Goal: Information Seeking & Learning: Find specific page/section

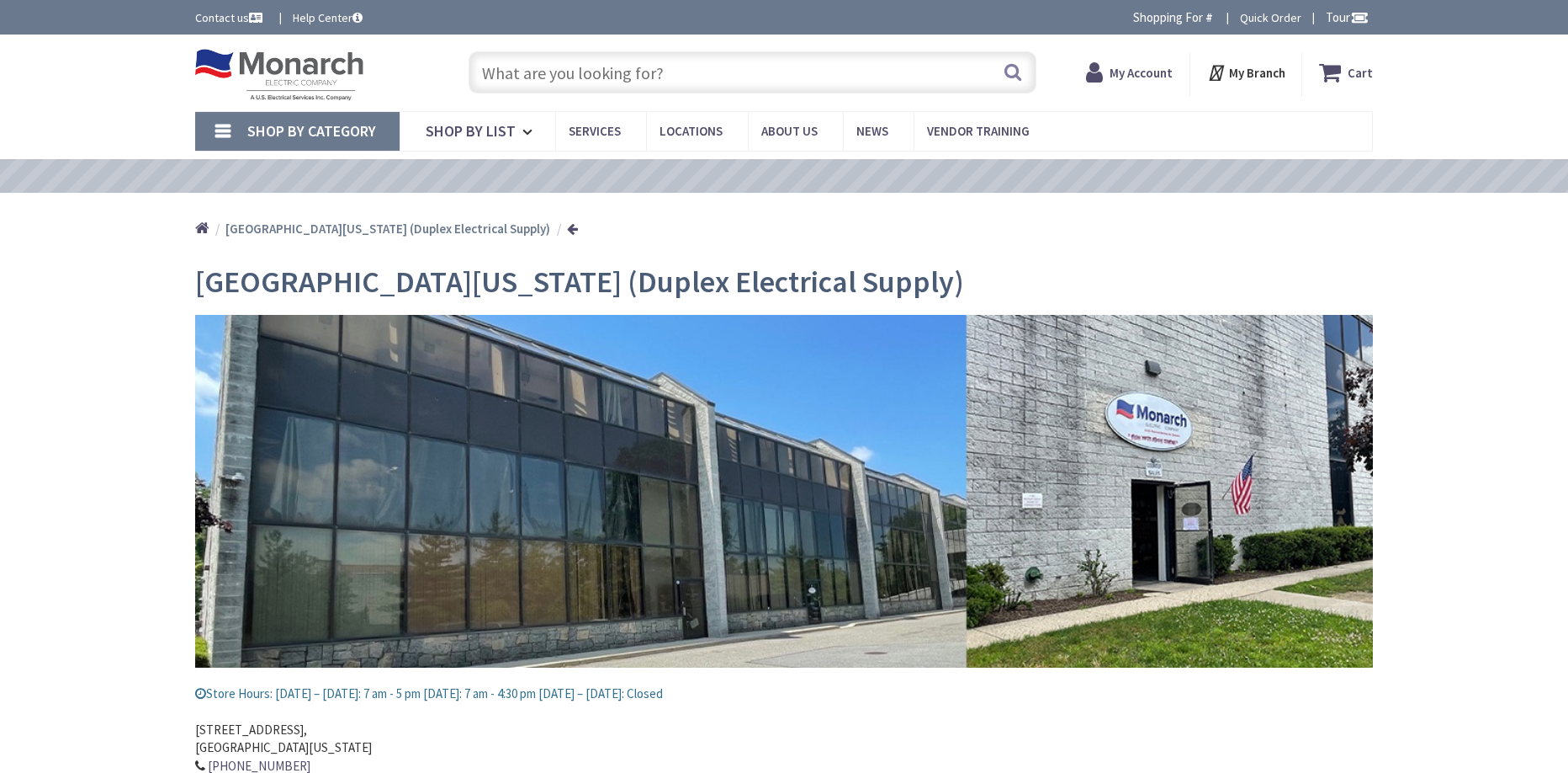
type input "[PERSON_NAME][GEOGRAPHIC_DATA][US_STATE], [GEOGRAPHIC_DATA]"
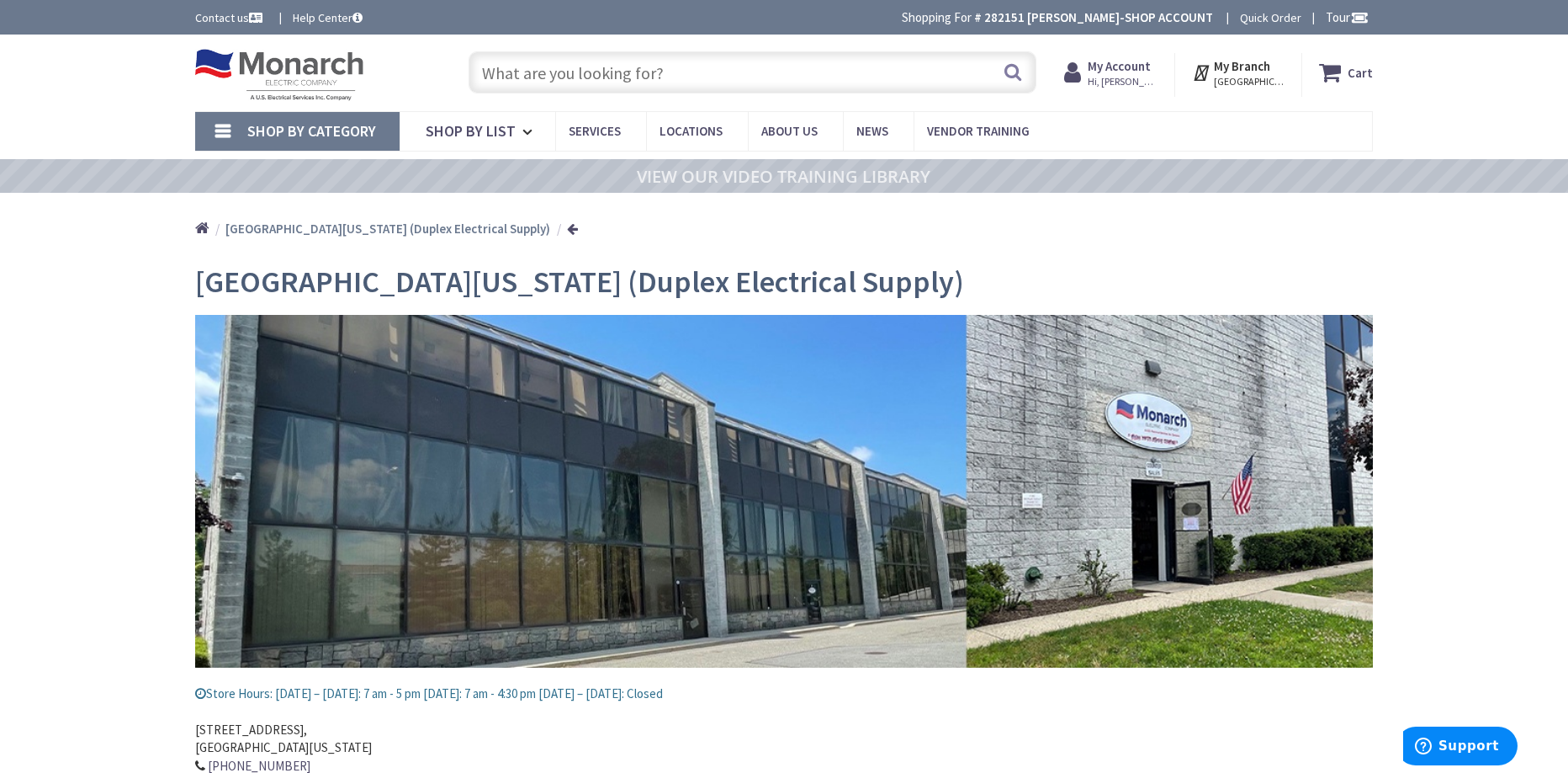
click at [581, 77] on input "text" at bounding box center [753, 72] width 568 height 42
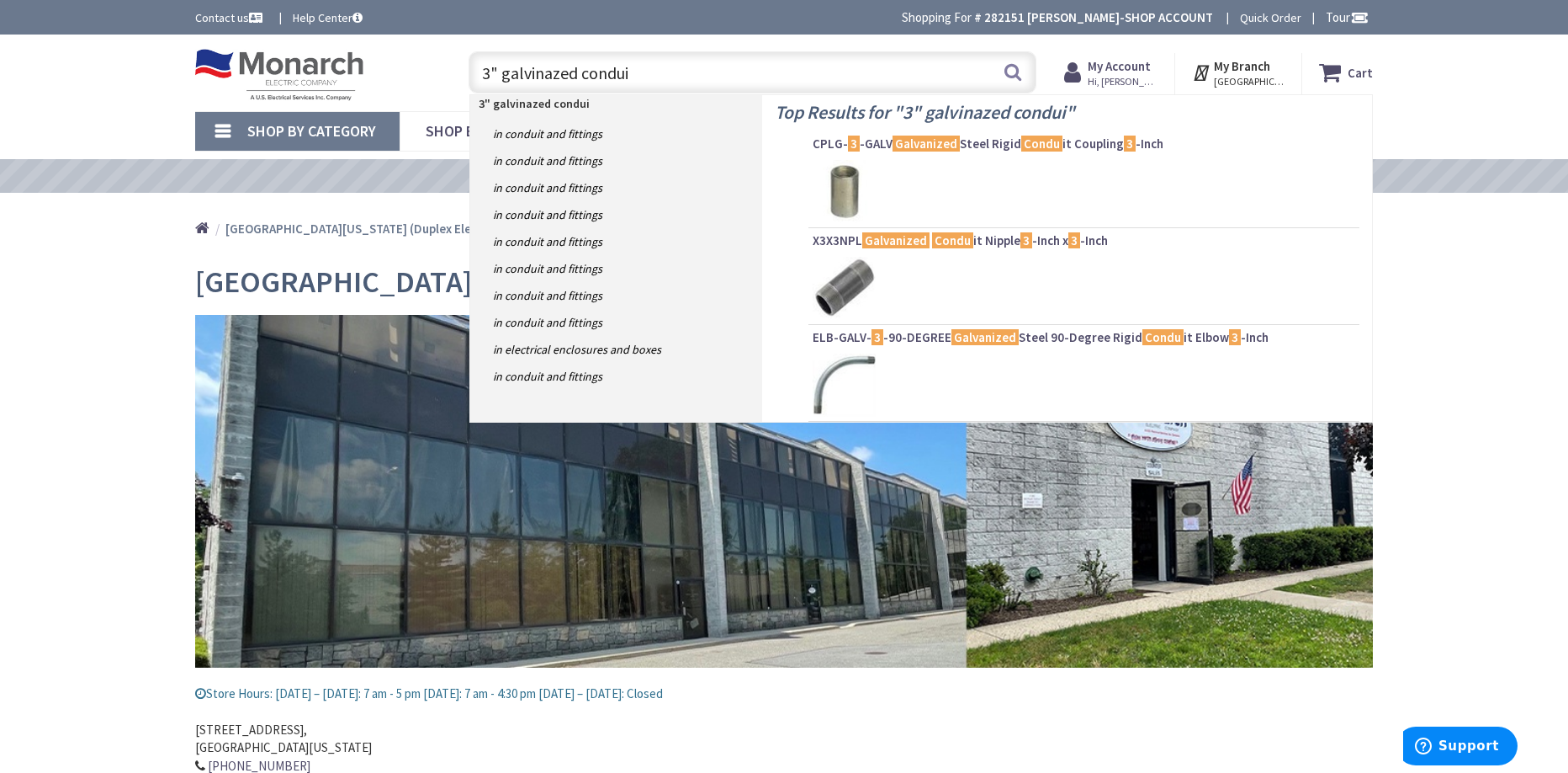
type input "3" galvinazed conduit"
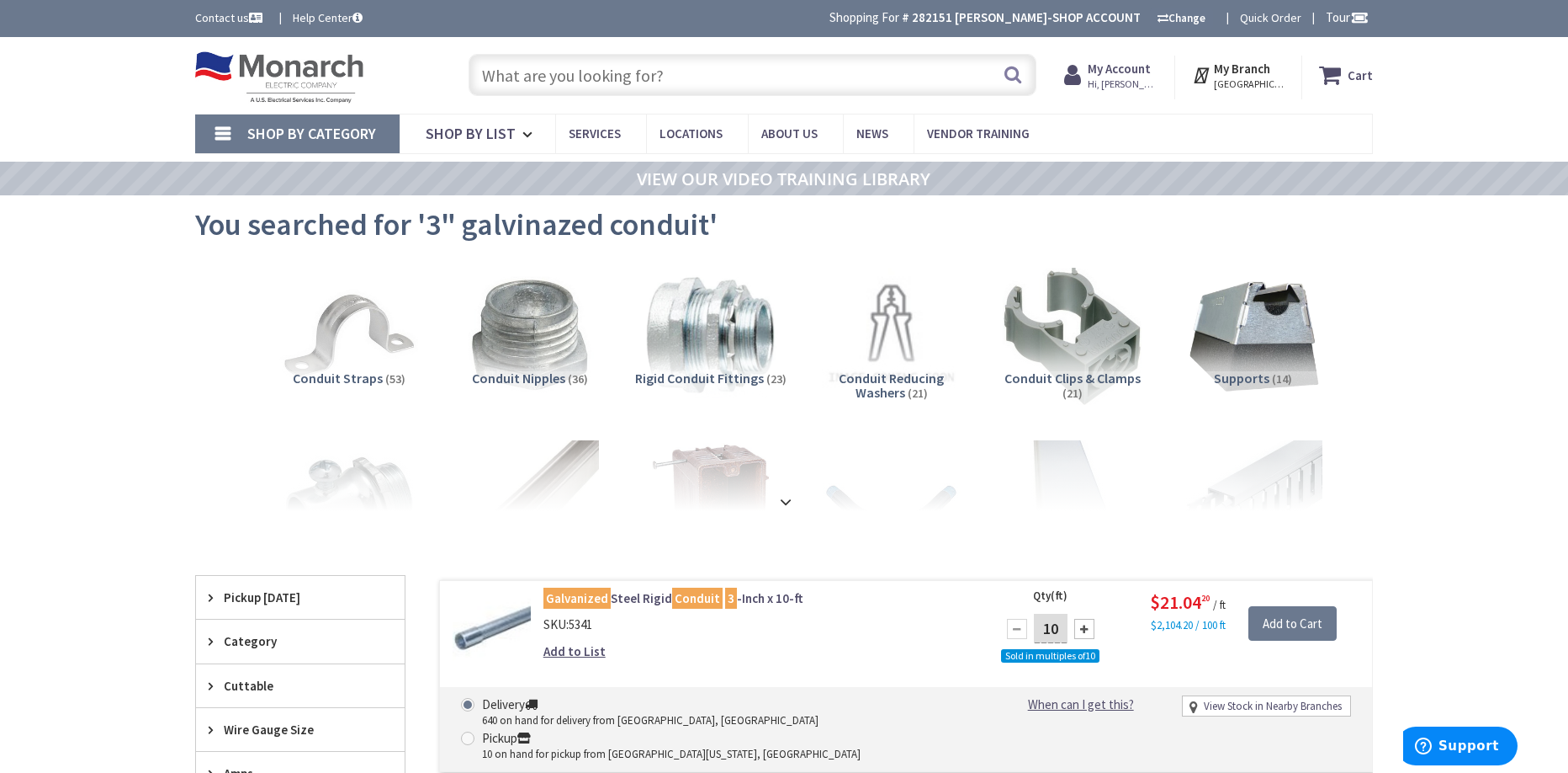
click at [609, 76] on input "text" at bounding box center [753, 74] width 568 height 42
type input "6"
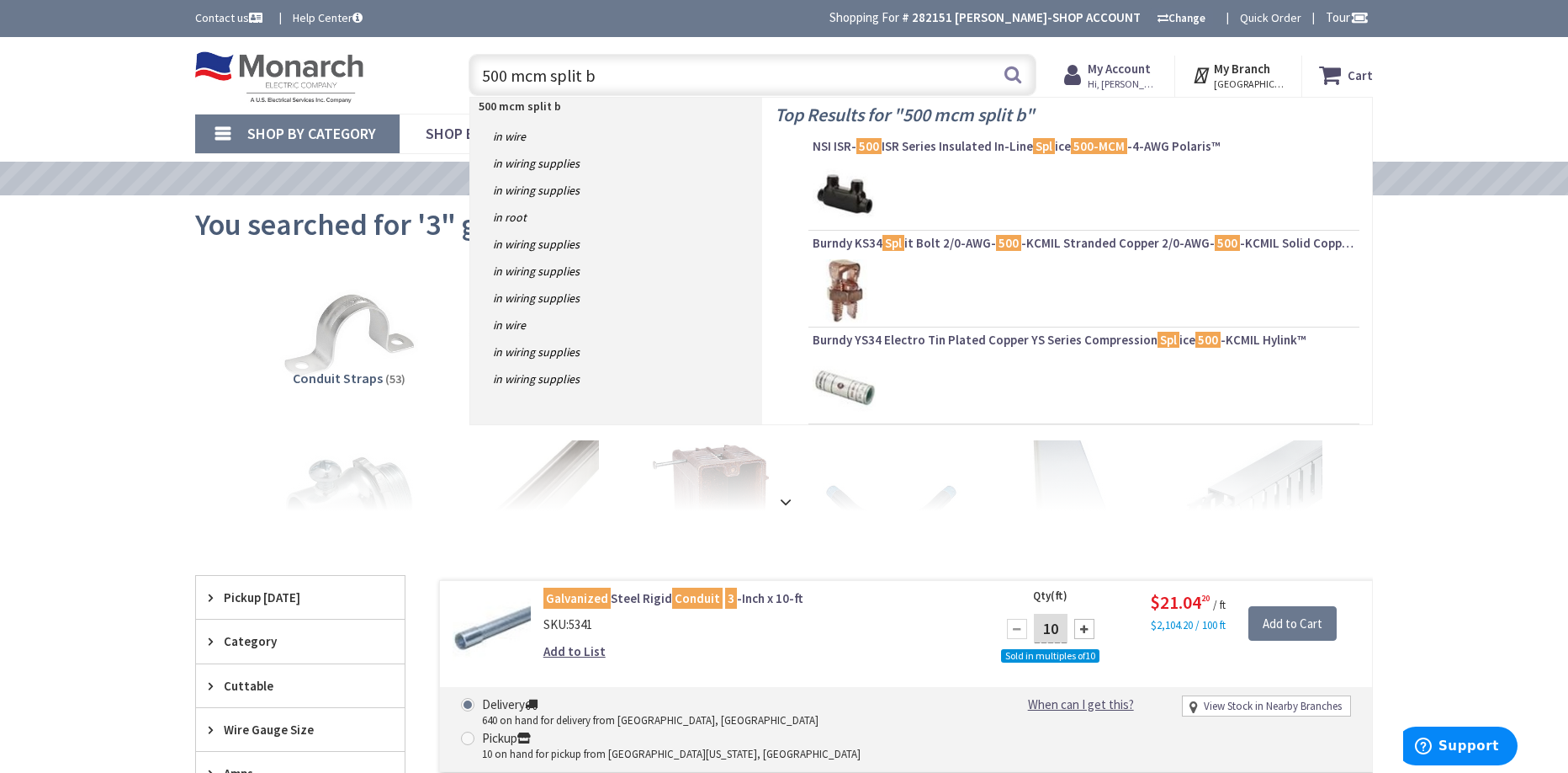
type input "500 mcm split bb"
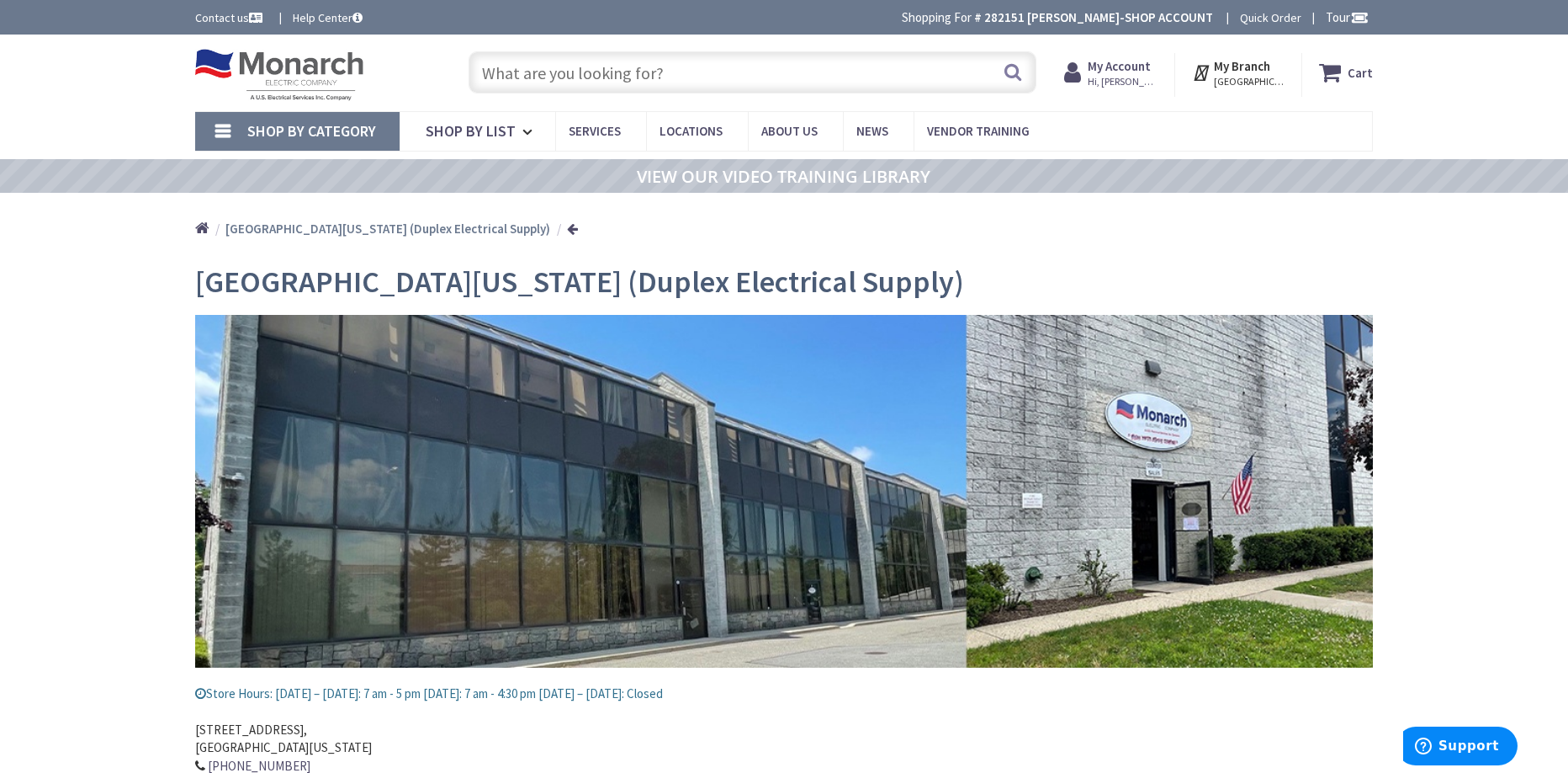
click at [593, 72] on input "text" at bounding box center [753, 72] width 568 height 42
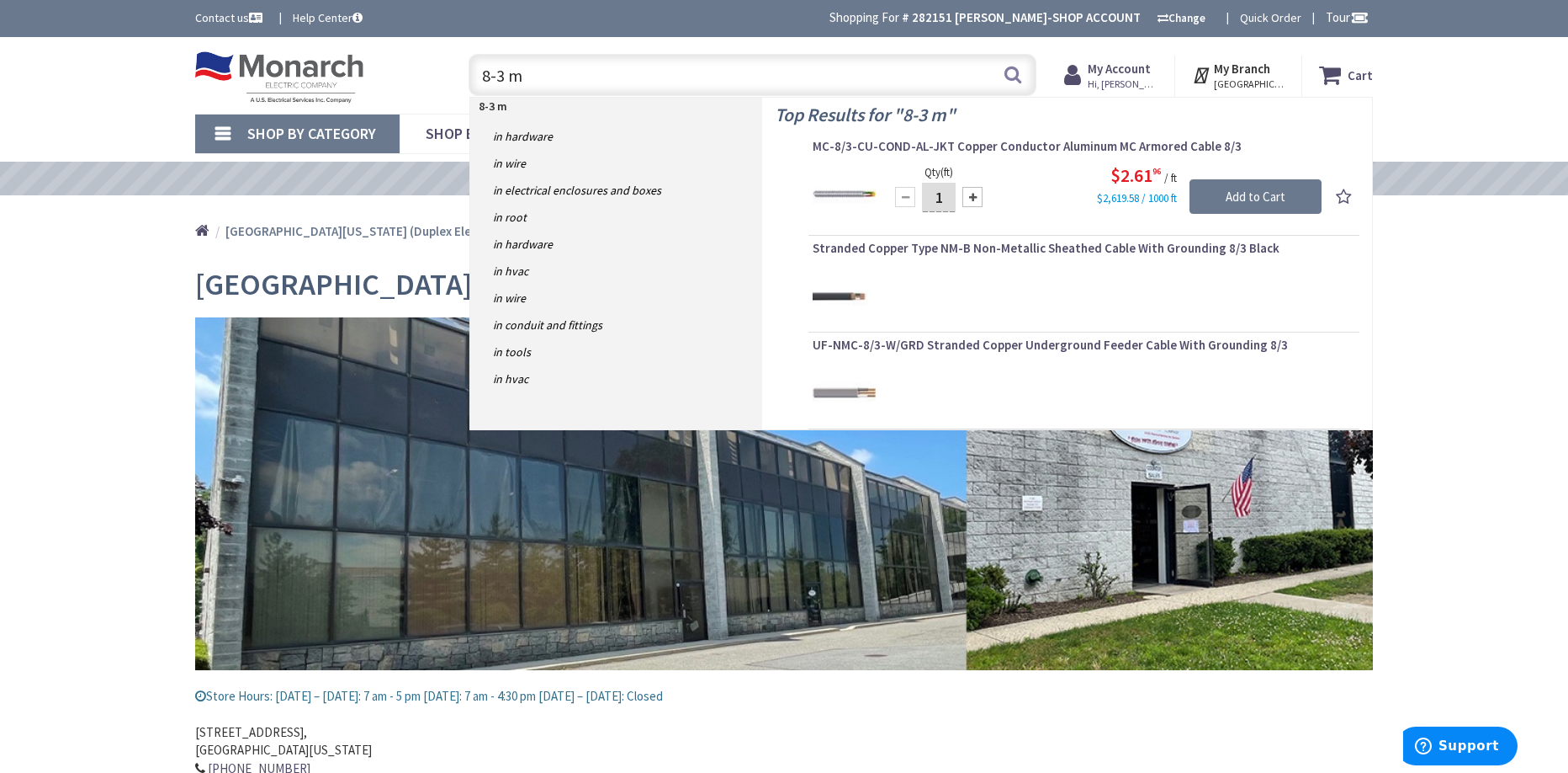
type input "8-3 mc"
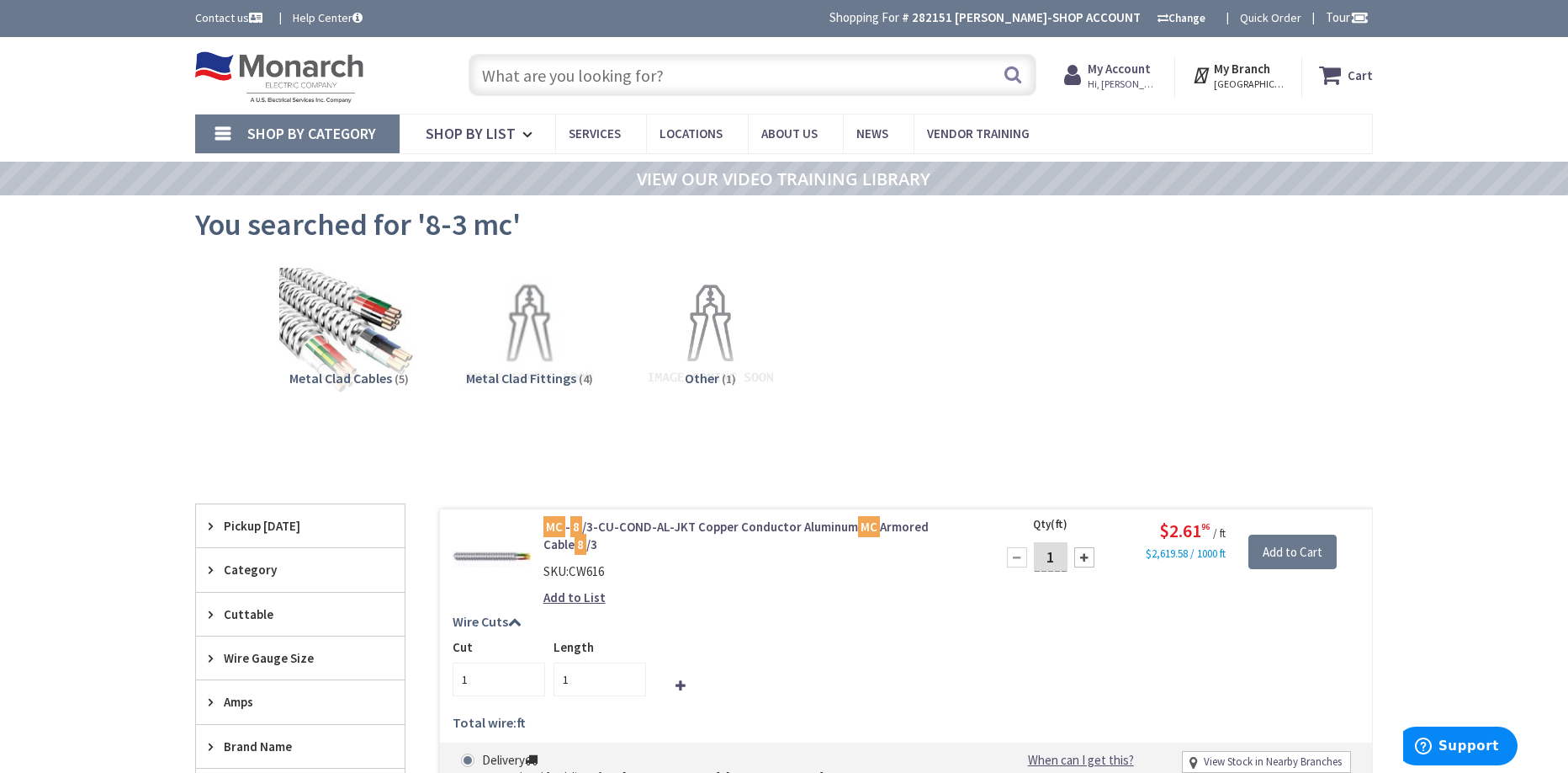
click at [550, 87] on input "text" at bounding box center [753, 74] width 568 height 42
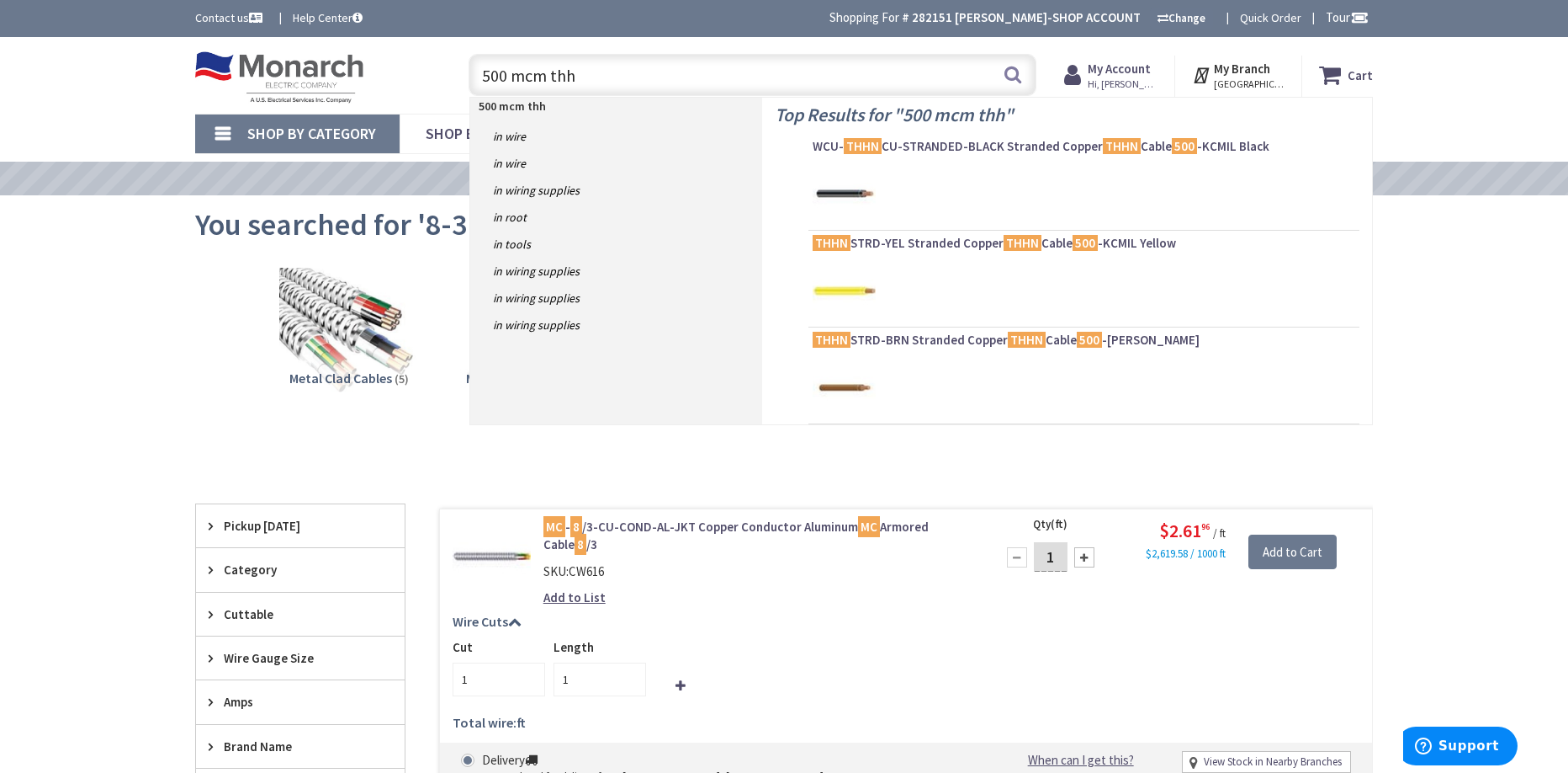
type input "500 mcm thhn"
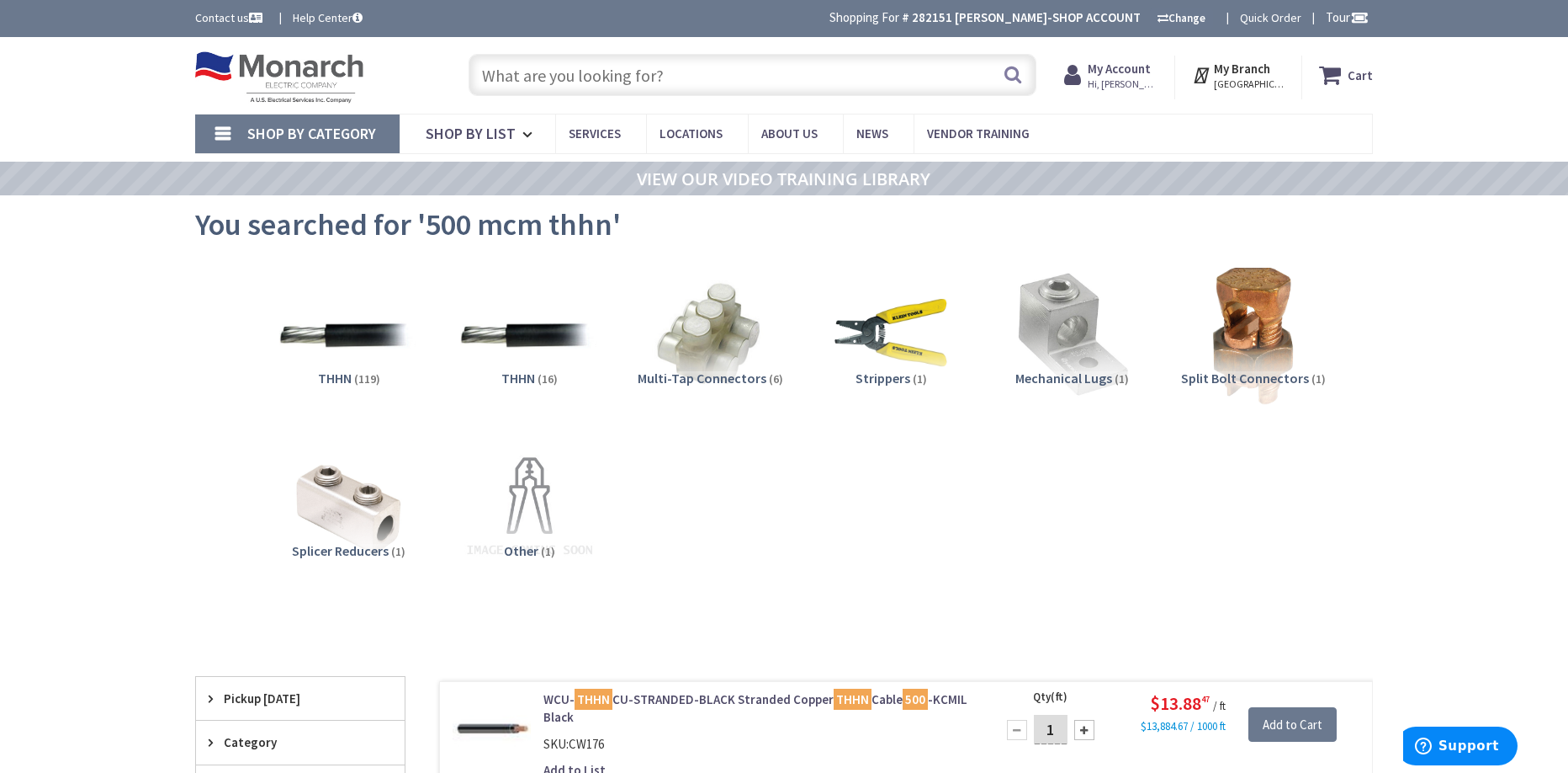
click at [564, 75] on input "text" at bounding box center [753, 74] width 568 height 42
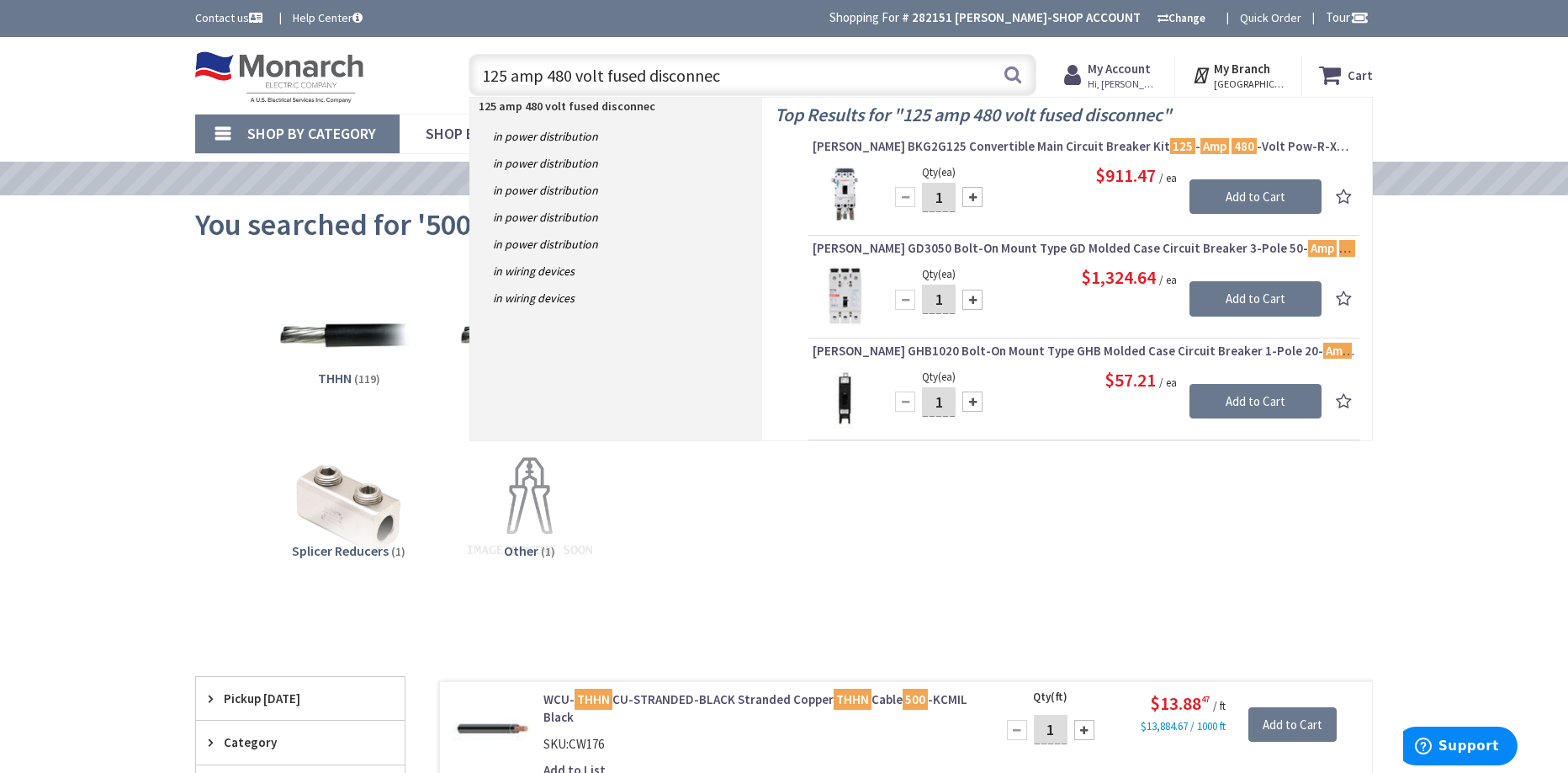
type input "125 amp 480 volt fused disconnect"
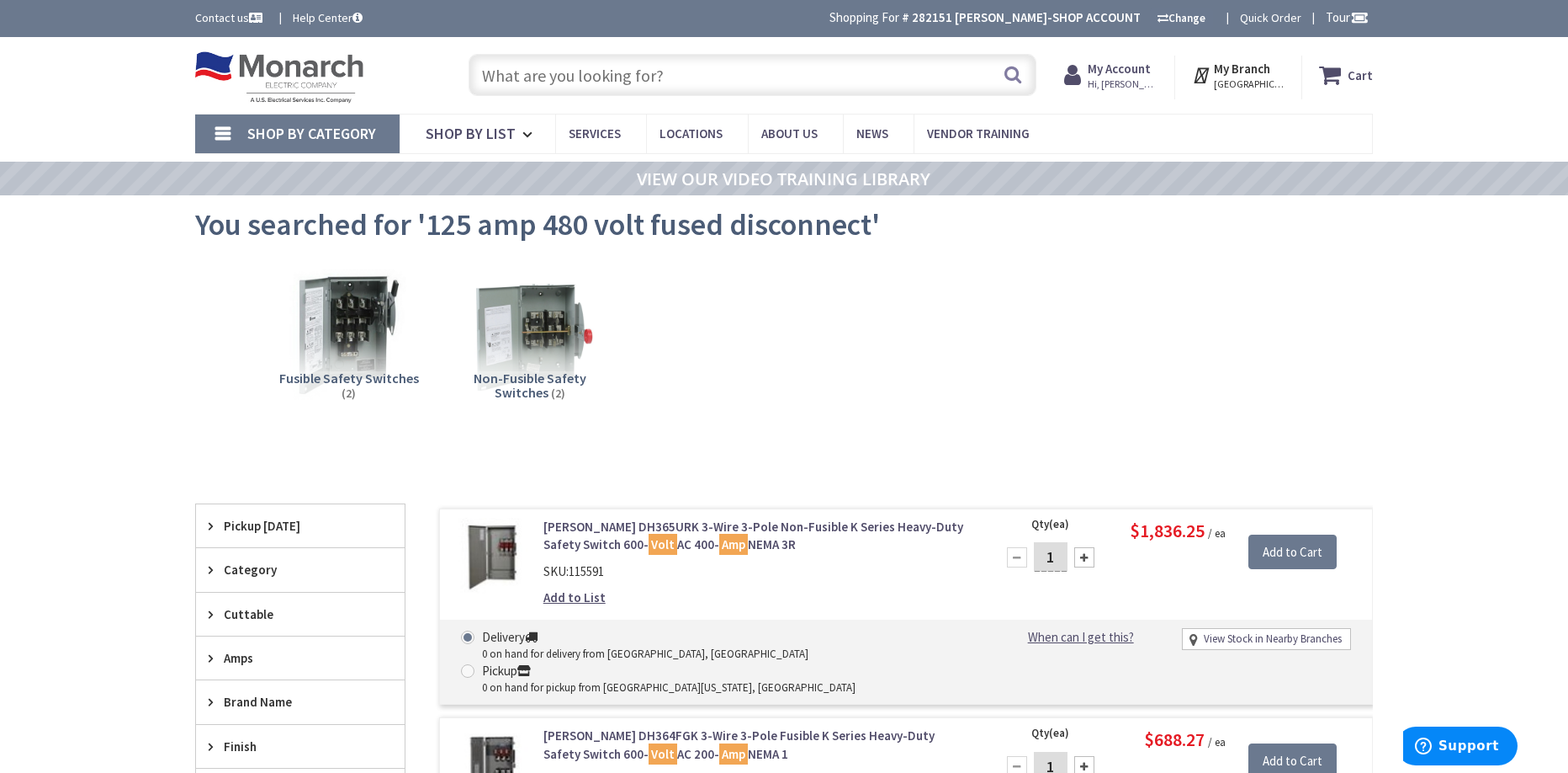
click at [569, 78] on input "text" at bounding box center [753, 74] width 568 height 42
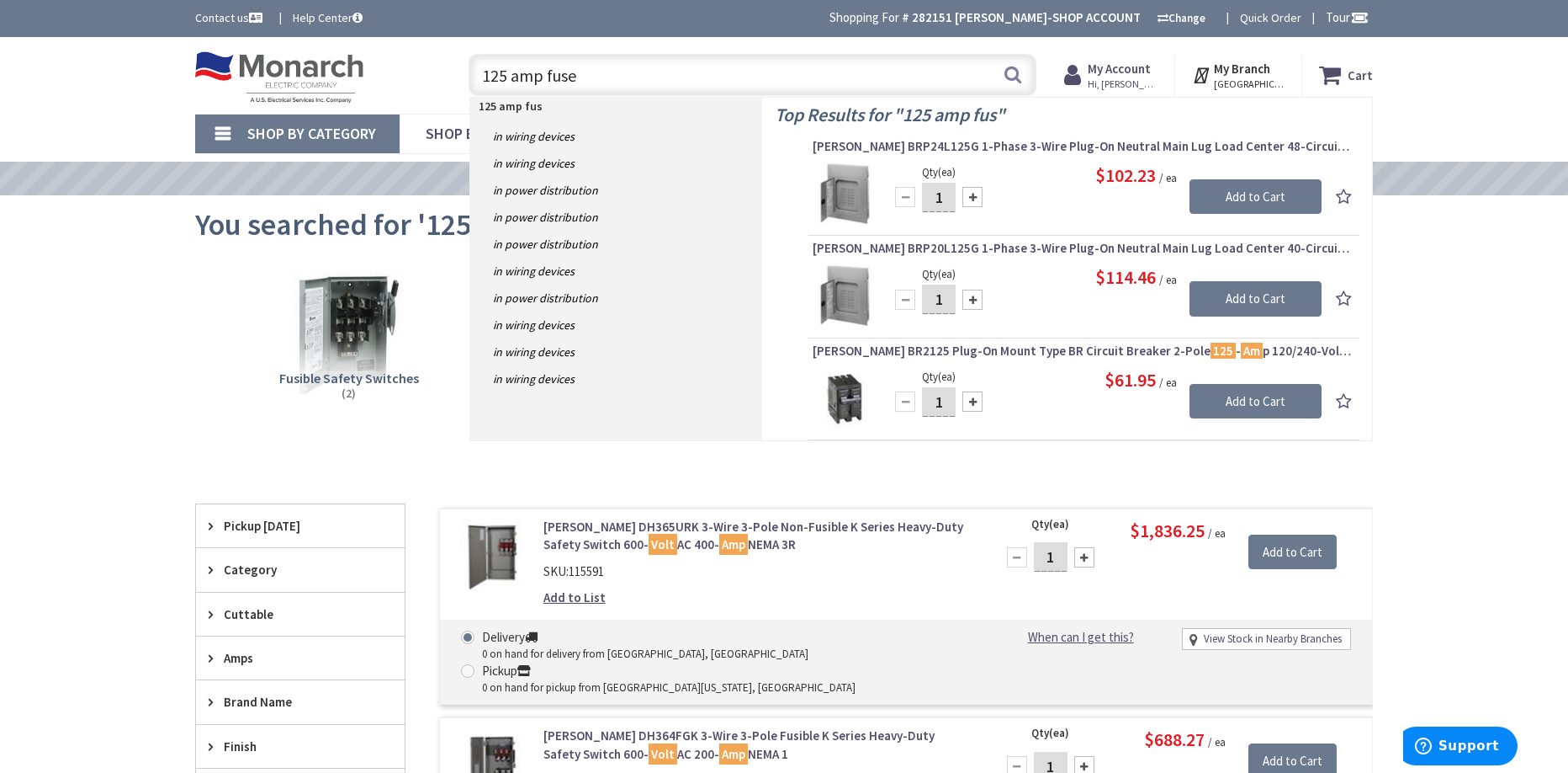
type input "125 amp fuser"
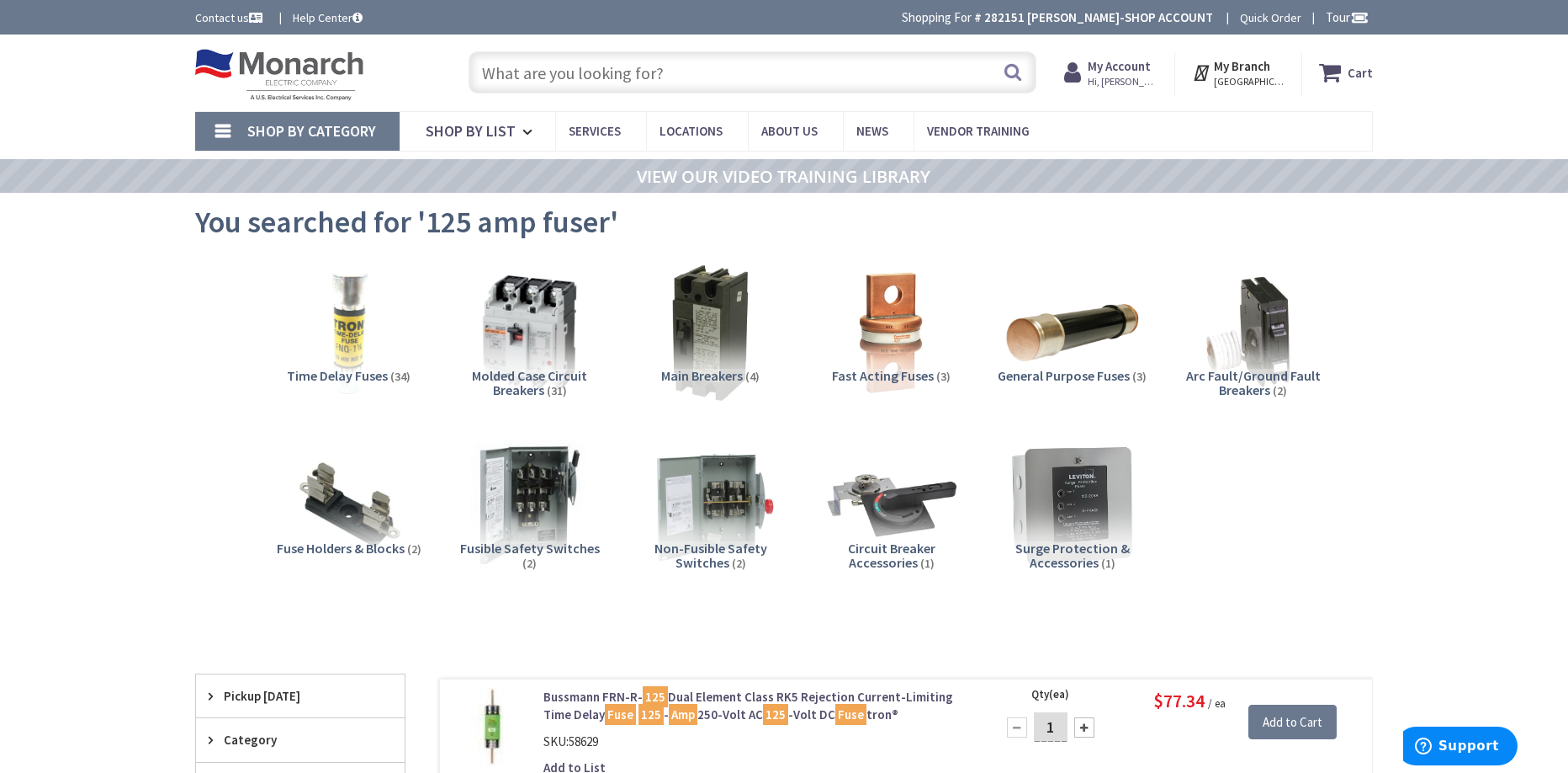
click at [511, 70] on input "text" at bounding box center [753, 72] width 568 height 42
click at [384, 370] on span "Time Delay Fuses" at bounding box center [337, 375] width 101 height 16
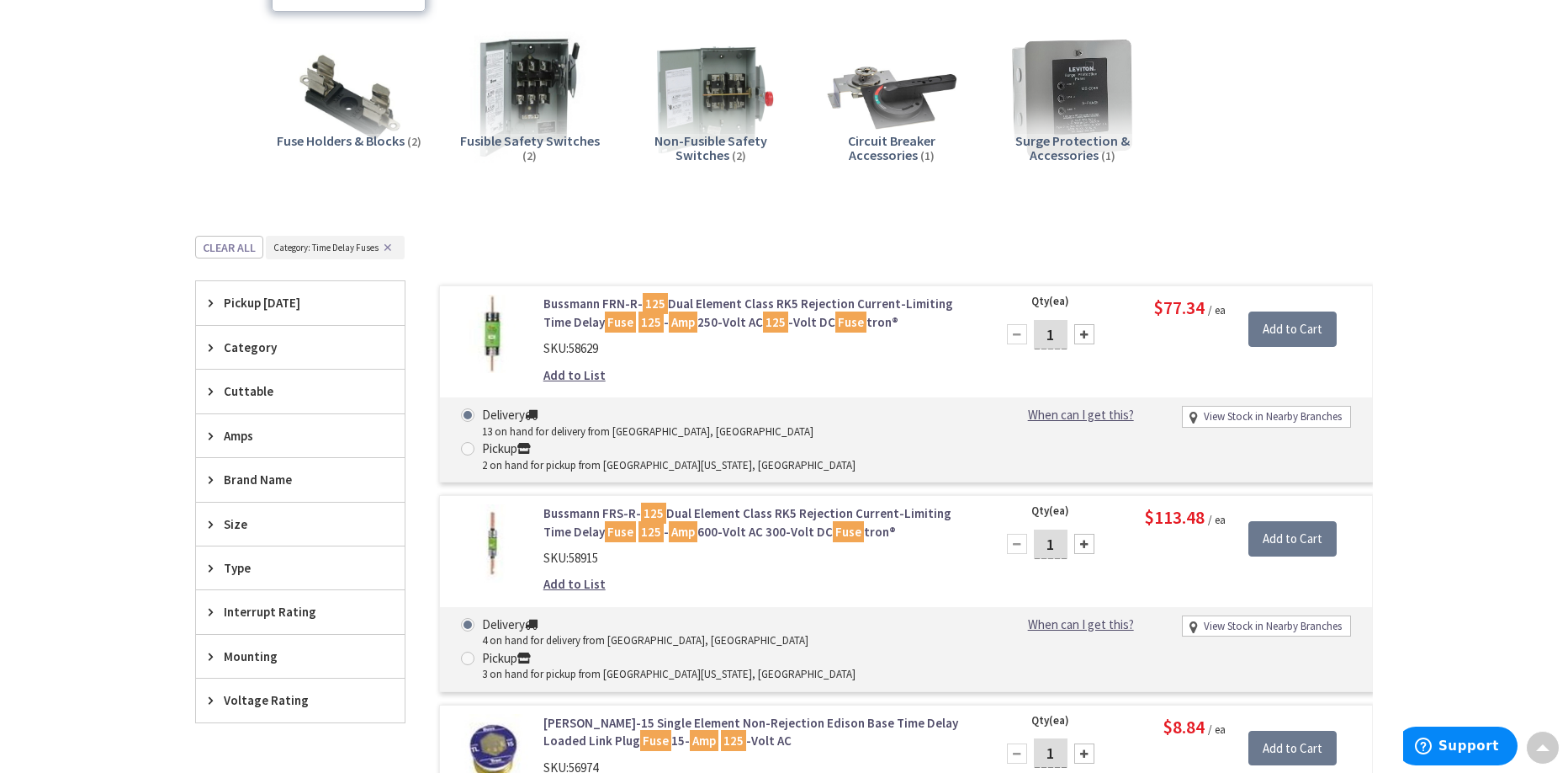
scroll to position [407, 0]
